Goal: Information Seeking & Learning: Learn about a topic

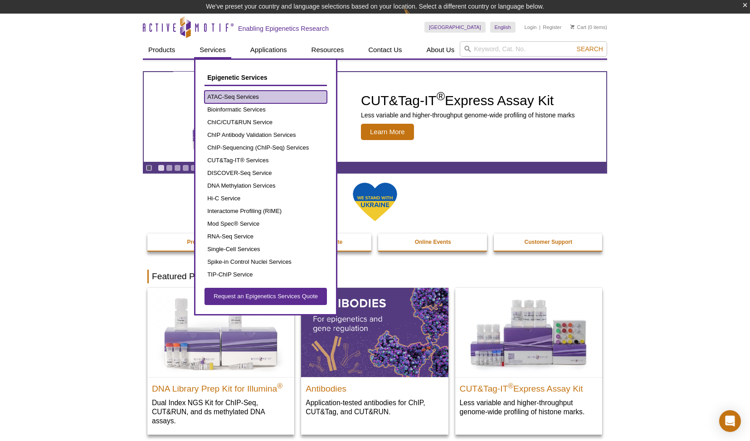
click at [236, 97] on link "ATAC-Seq Services" at bounding box center [265, 97] width 122 height 13
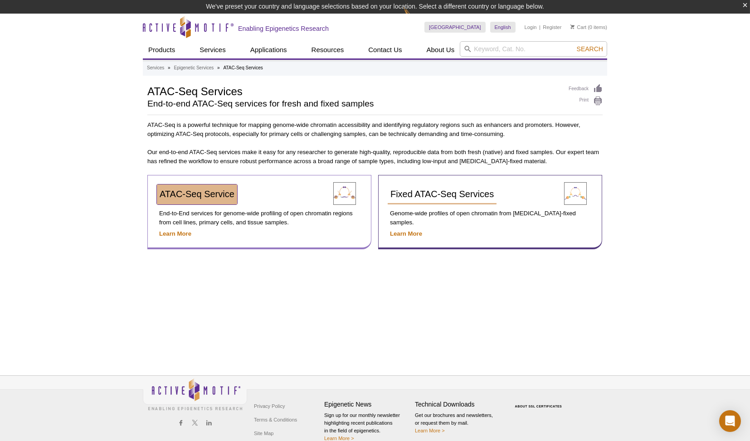
click at [208, 202] on link "ATAC-Seq Service" at bounding box center [197, 194] width 80 height 20
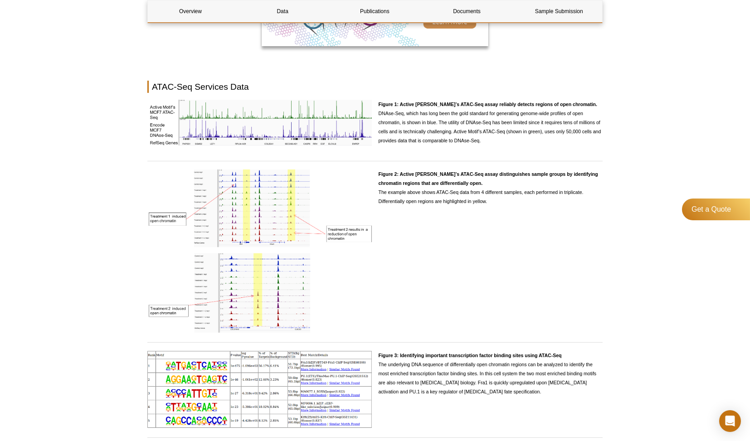
scroll to position [789, 0]
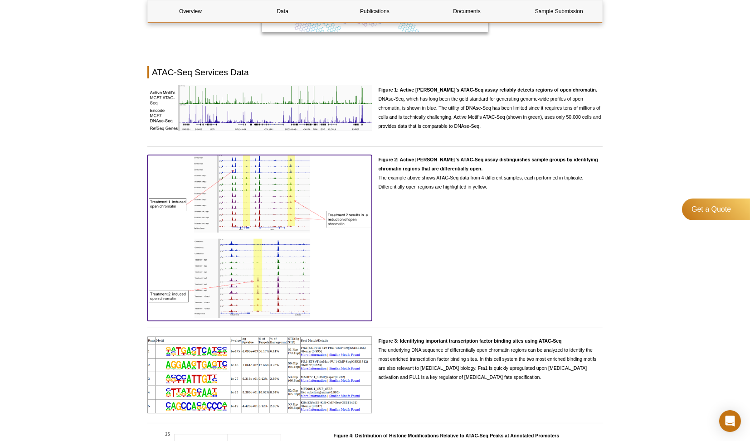
click at [254, 188] on img at bounding box center [259, 237] width 224 height 164
